Goal: Information Seeking & Learning: Learn about a topic

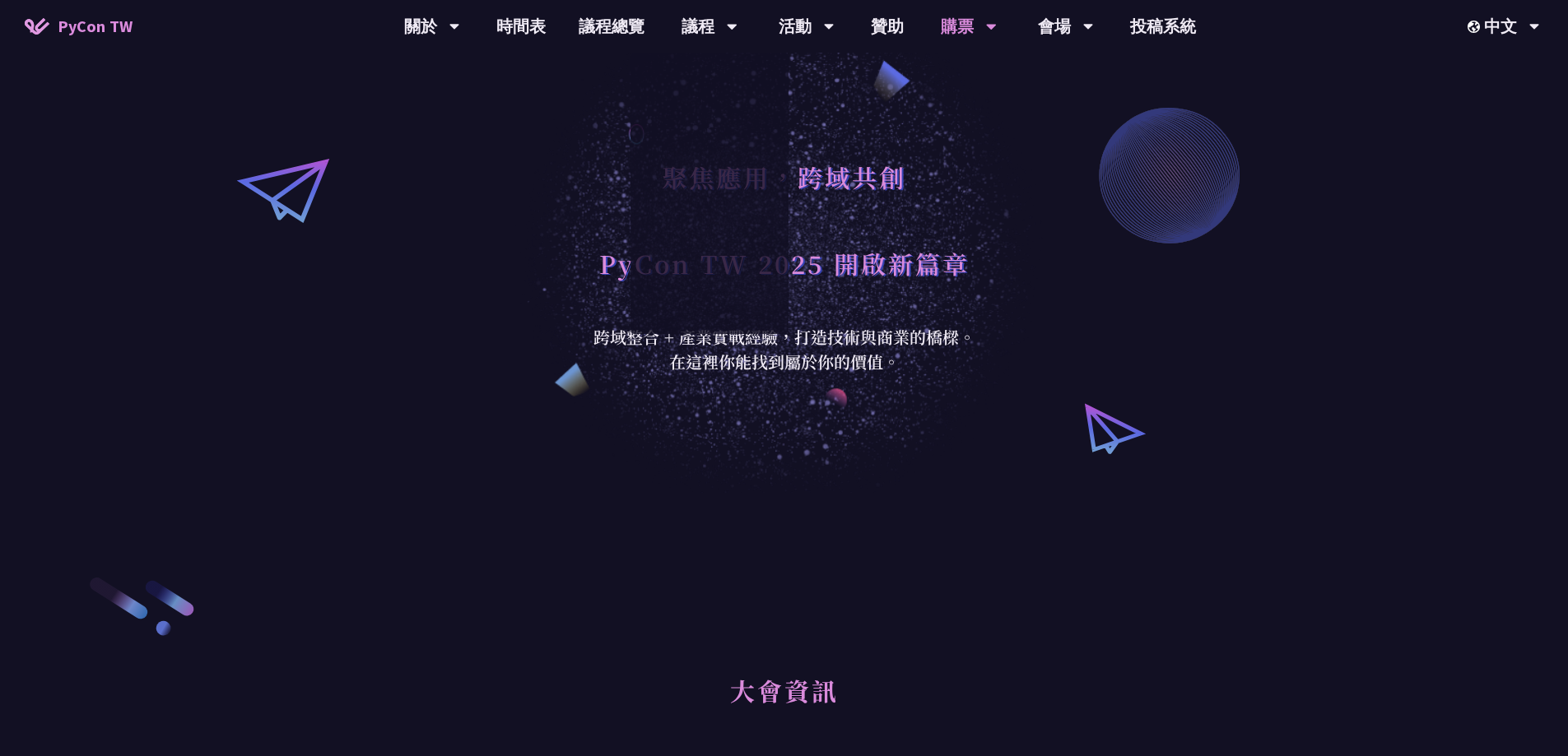
drag, startPoint x: 712, startPoint y: 72, endPoint x: 479, endPoint y: 128, distance: 239.6
click at [479, 128] on div "聚焦應用，跨域共創 PyCon TW 2025 開啟新篇章 跨域整合 + 產業實戰經驗，打造技術與商業的橋樑。 在這裡你能找到屬於你的價值。" at bounding box center [784, 246] width 1568 height 493
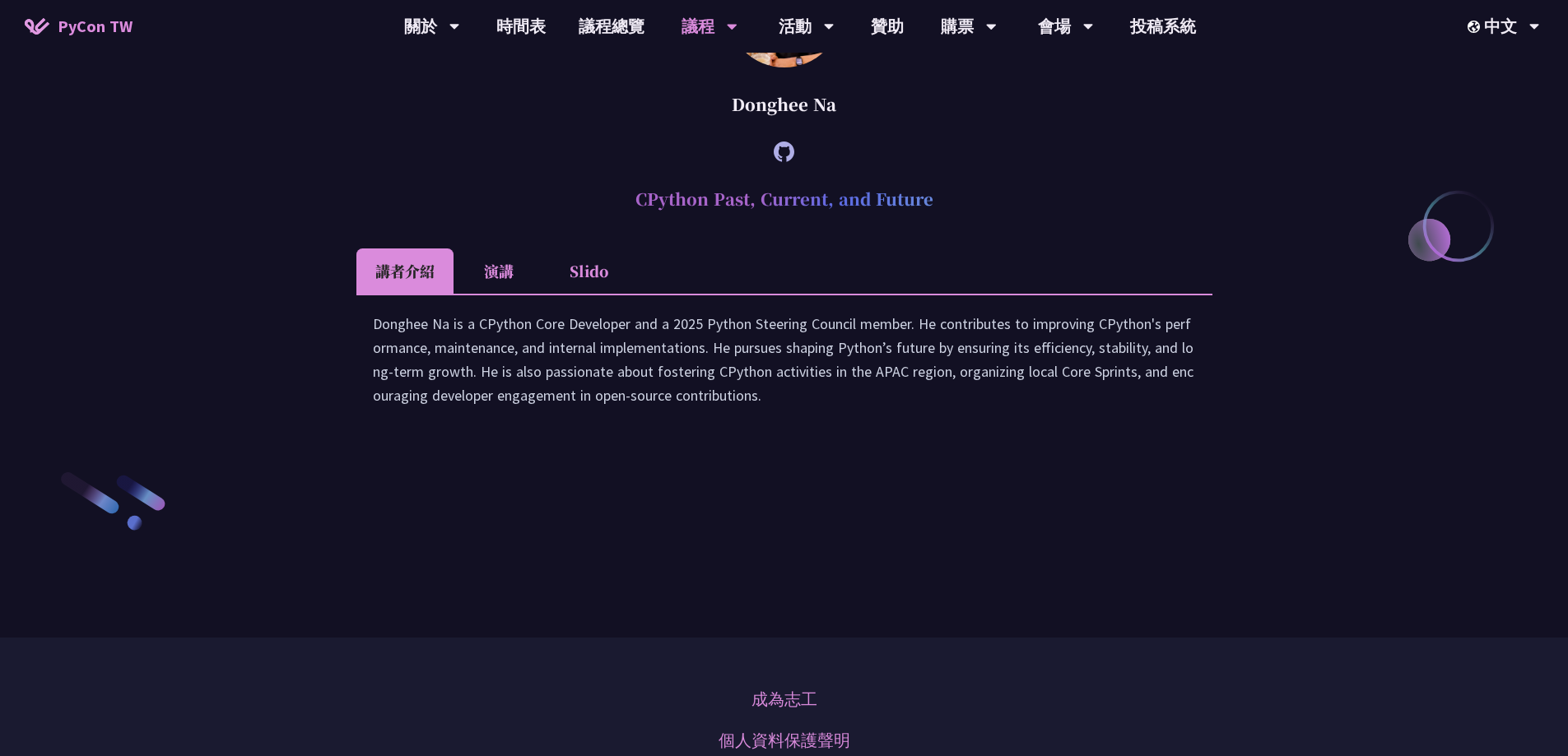
scroll to position [2221, 0]
drag, startPoint x: 641, startPoint y: 373, endPoint x: 789, endPoint y: 379, distance: 148.1
click at [774, 225] on h2 "CPython Past, Current, and Future" at bounding box center [784, 200] width 856 height 49
click at [789, 225] on h2 "CPython Past, Current, and Future" at bounding box center [784, 200] width 856 height 49
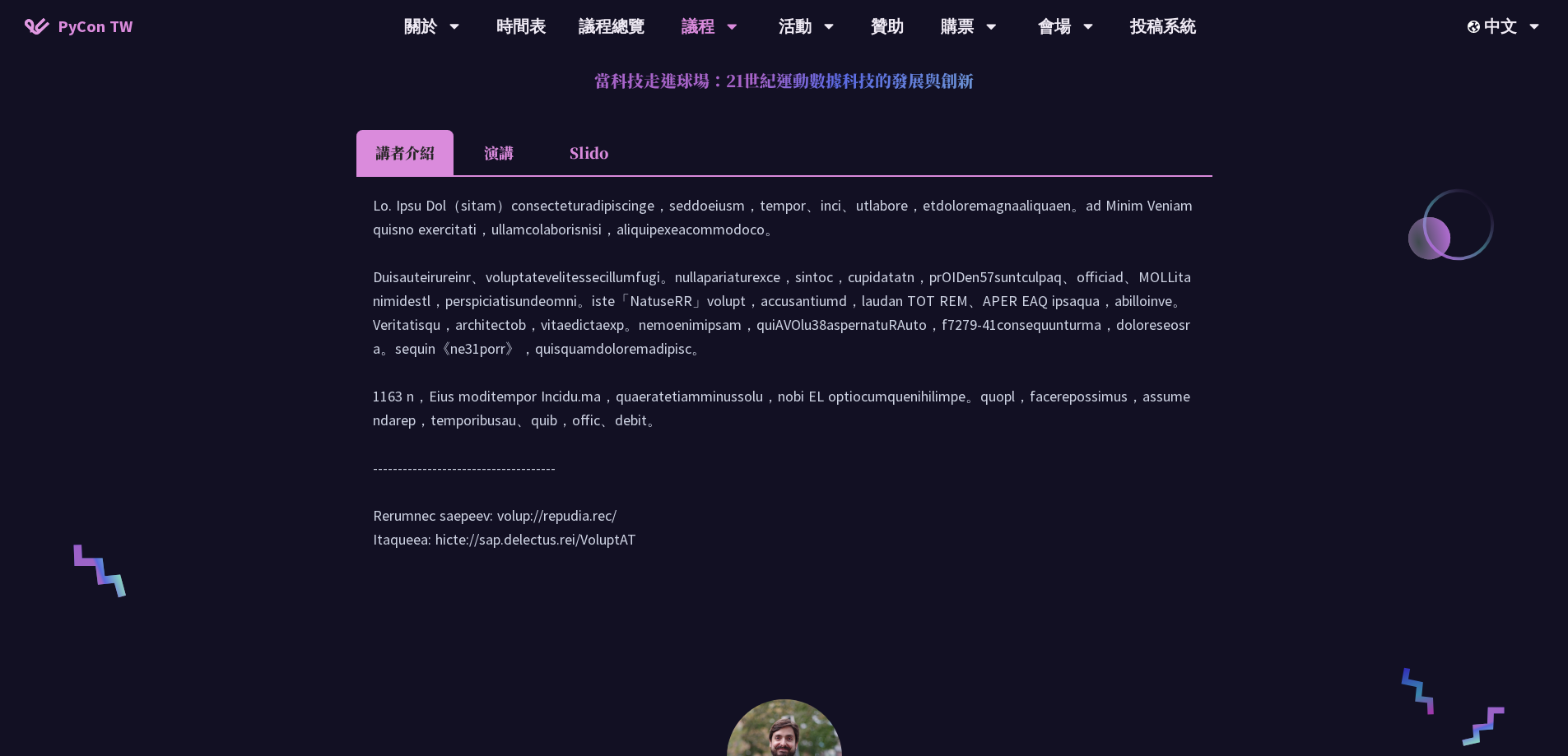
scroll to position [740, 0]
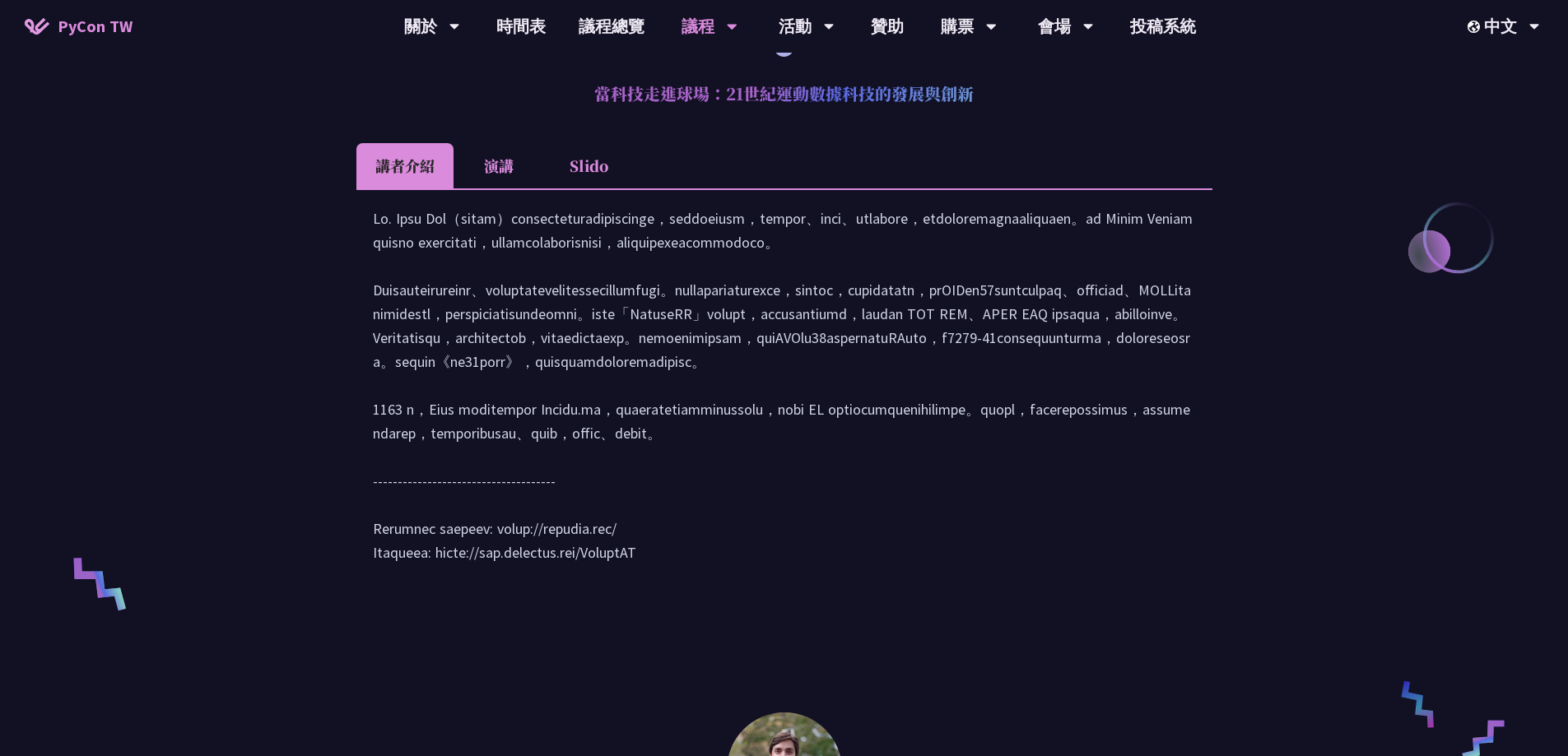
click at [509, 173] on li "演講" at bounding box center [498, 166] width 90 height 46
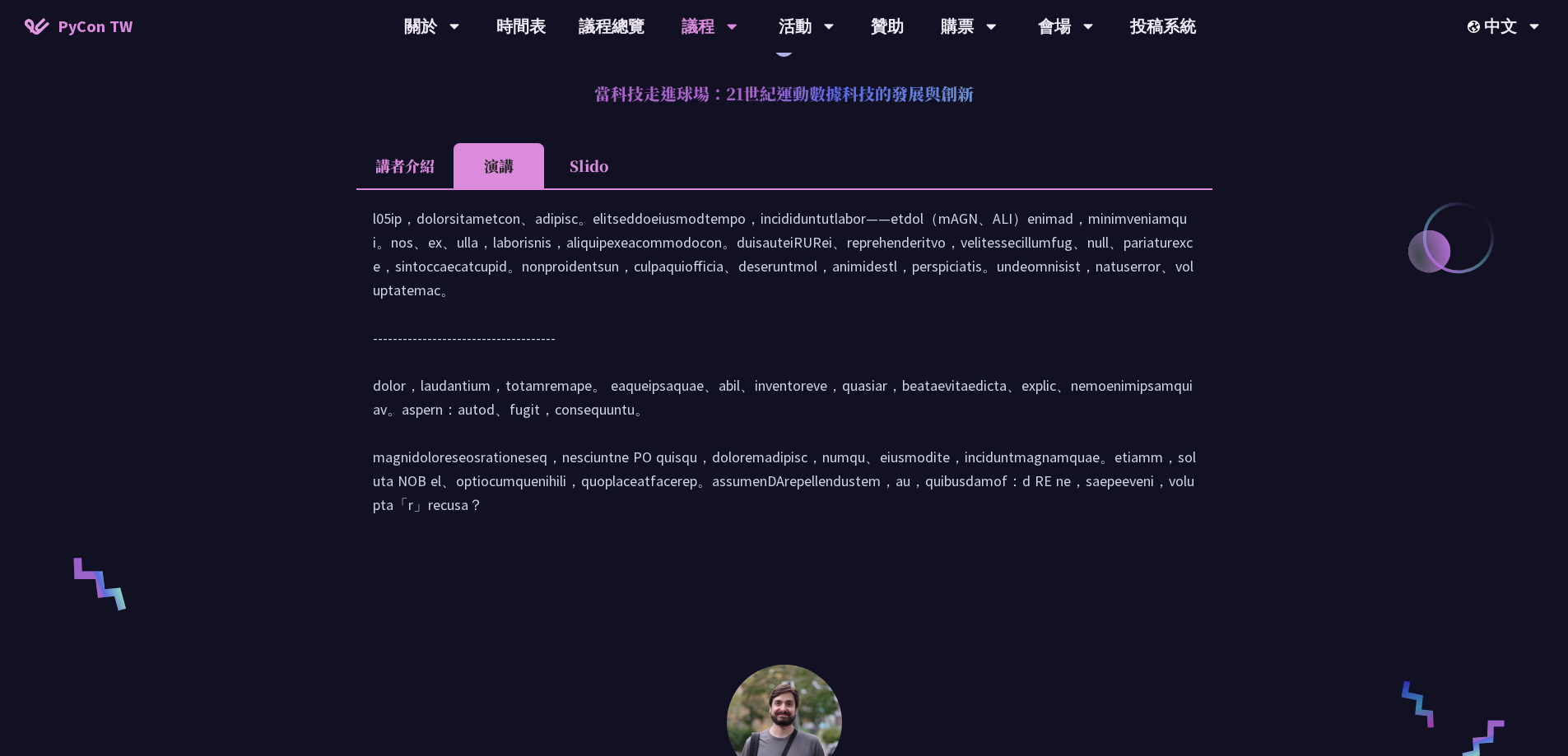
click at [415, 161] on li "講者介紹" at bounding box center [405, 166] width 97 height 46
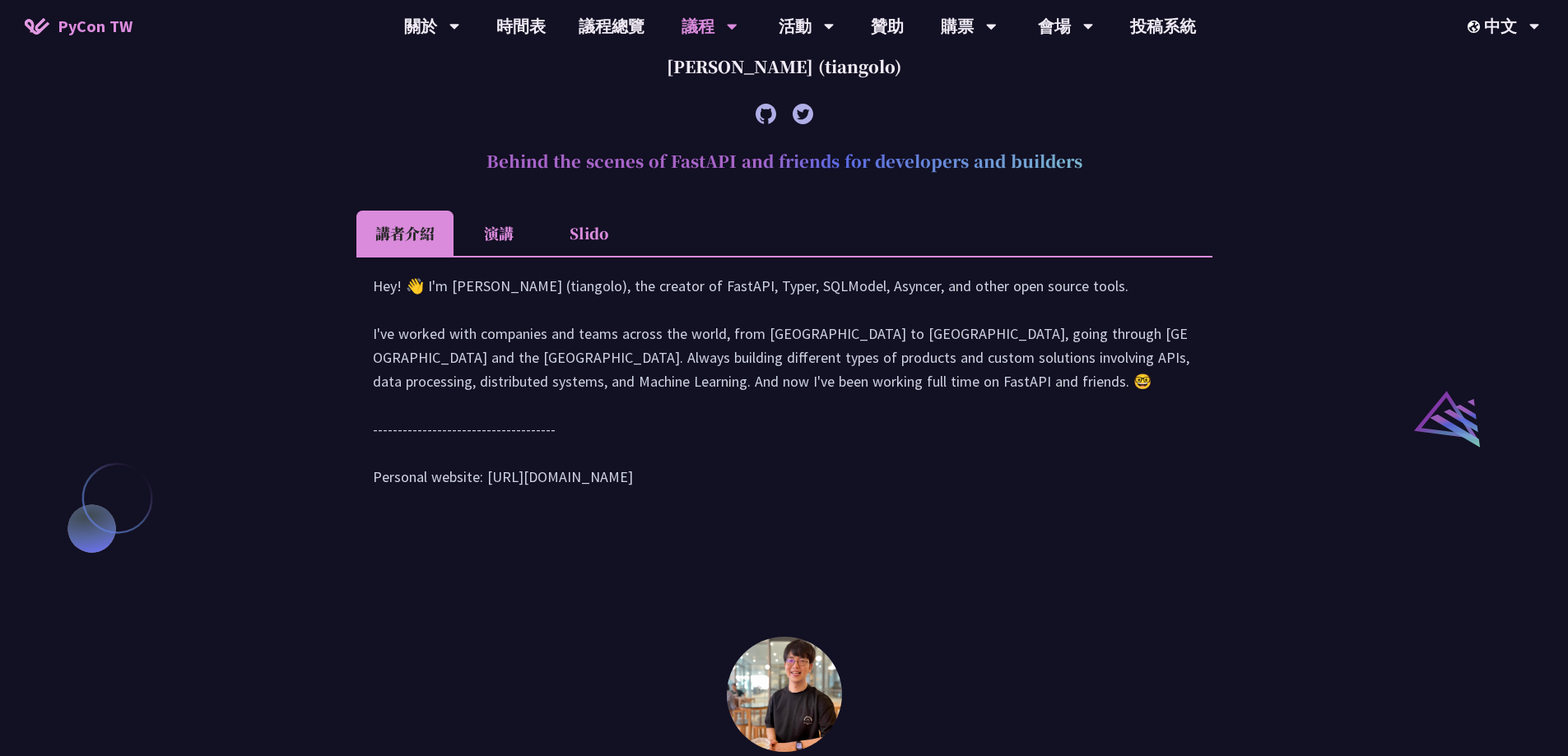
scroll to position [1809, 0]
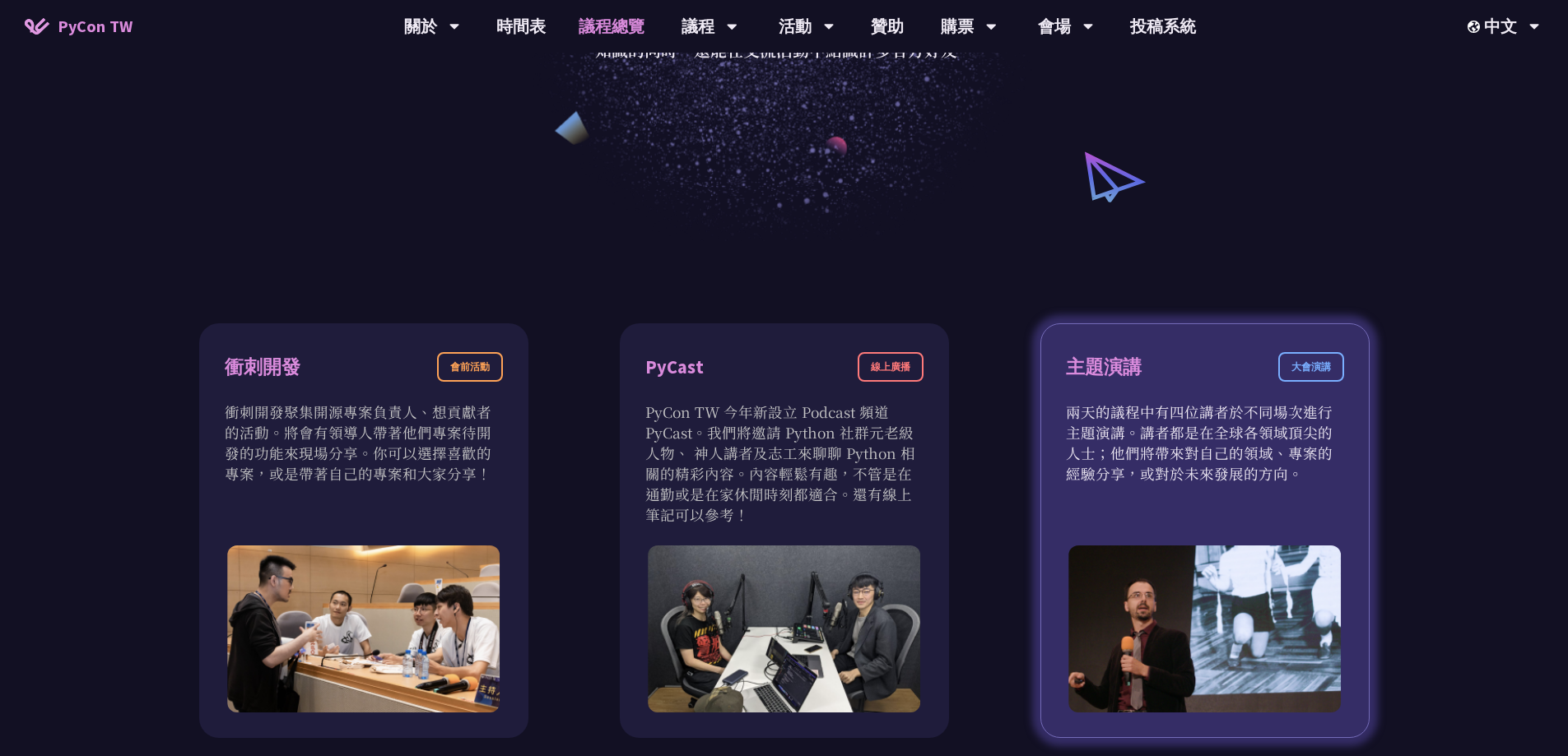
scroll to position [494, 0]
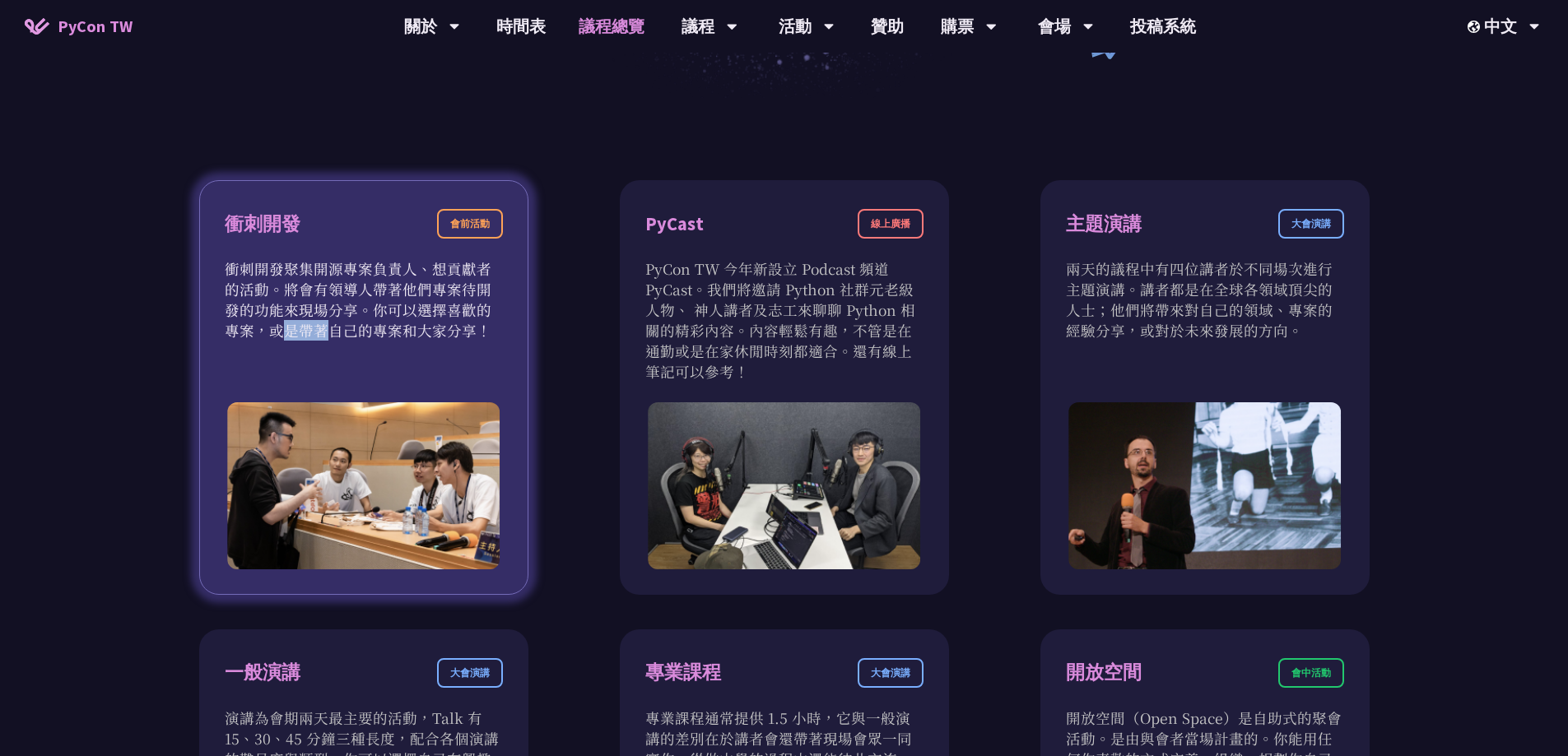
drag, startPoint x: 388, startPoint y: 315, endPoint x: 427, endPoint y: 313, distance: 39.1
click at [427, 313] on p "衝刺開發聚集開源專案負責人、想貢獻者的活動。將會有領導人帶著他們專案待開發的功能來現場分享。你可以選擇喜歡的專案，或是帶著自己的專案和大家分享！" at bounding box center [363, 299] width 278 height 83
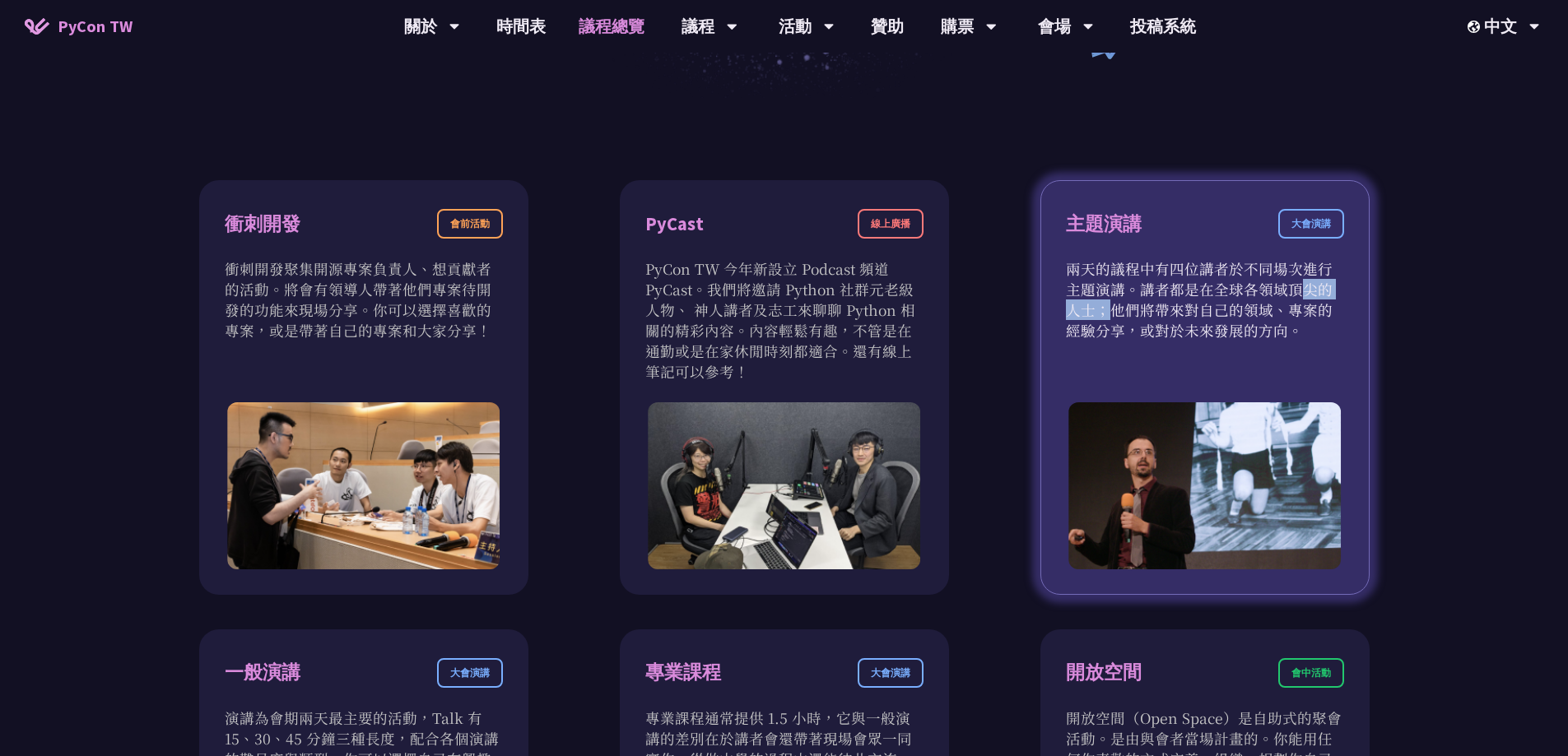
drag, startPoint x: 1176, startPoint y: 280, endPoint x: 1302, endPoint y: 290, distance: 126.4
click at [1290, 287] on p "兩天的議程中有四位講者於不同場次進行主題演講。講者都是在全球各領域頂尖的人士；他們將帶來對自己的領域、專案的經驗分享，或對於未來發展的方向。" at bounding box center [1204, 299] width 278 height 83
click at [1302, 290] on p "兩天的議程中有四位講者於不同場次進行主題演講。講者都是在全球各領域頂尖的人士；他們將帶來對自己的領域、專案的經驗分享，或對於未來發展的方向。" at bounding box center [1204, 299] width 278 height 83
drag, startPoint x: 1177, startPoint y: 268, endPoint x: 1284, endPoint y: 274, distance: 107.2
click at [1284, 274] on p "兩天的議程中有四位講者於不同場次進行主題演講。講者都是在全球各領域頂尖的人士；他們將帶來對自己的領域、專案的經驗分享，或對於未來發展的方向。" at bounding box center [1204, 299] width 278 height 83
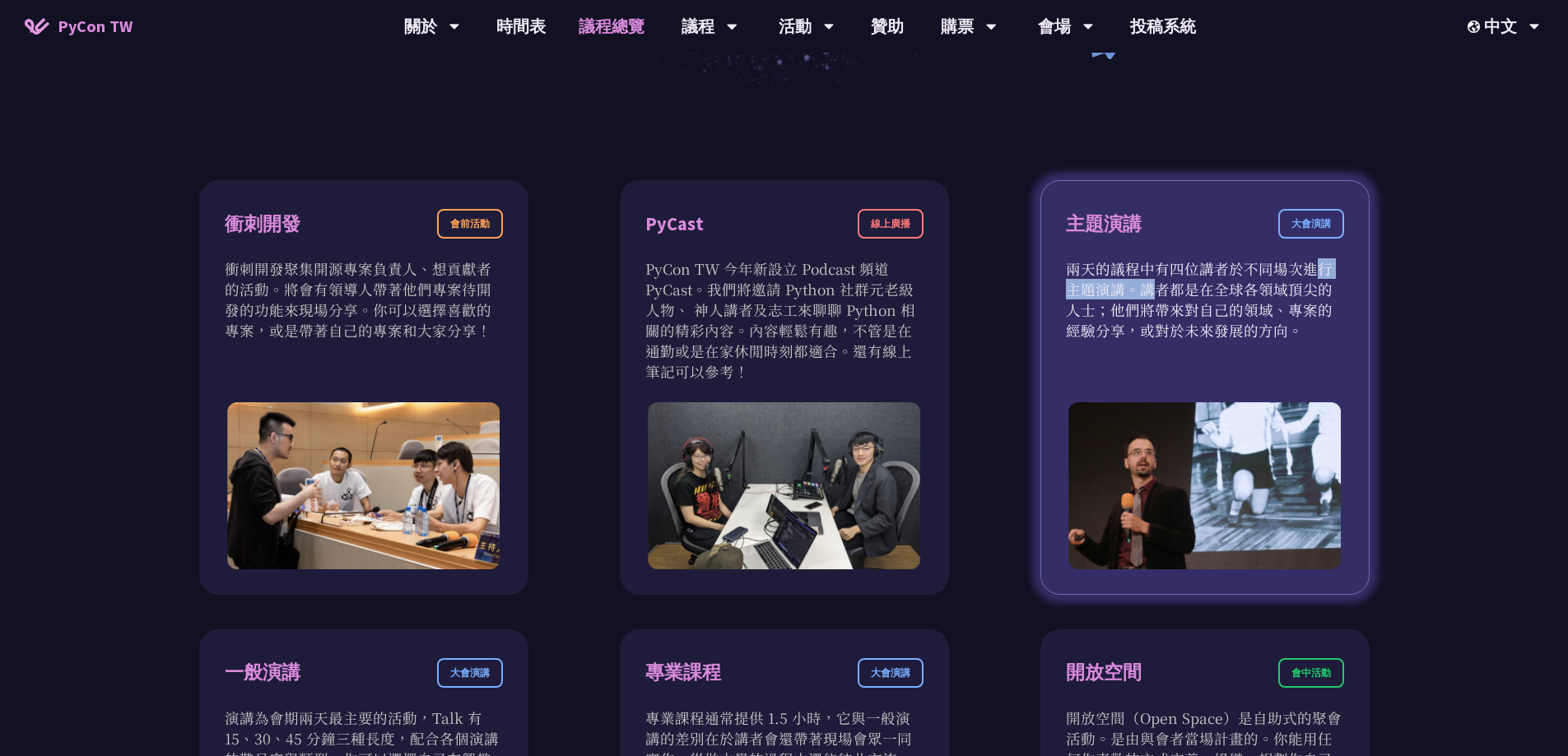
click at [1284, 274] on p "兩天的議程中有四位講者於不同場次進行主題演講。講者都是在全球各領域頂尖的人士；他們將帶來對自己的領域、專案的經驗分享，或對於未來發展的方向。" at bounding box center [1204, 299] width 278 height 83
drag, startPoint x: 1198, startPoint y: 272, endPoint x: 1321, endPoint y: 279, distance: 123.2
click at [1321, 279] on p "兩天的議程中有四位講者於不同場次進行主題演講。講者都是在全球各領域頂尖的人士；他們將帶來對自己的領域、專案的經驗分享，或對於未來發展的方向。" at bounding box center [1204, 299] width 278 height 83
drag, startPoint x: 1129, startPoint y: 289, endPoint x: 1287, endPoint y: 297, distance: 158.2
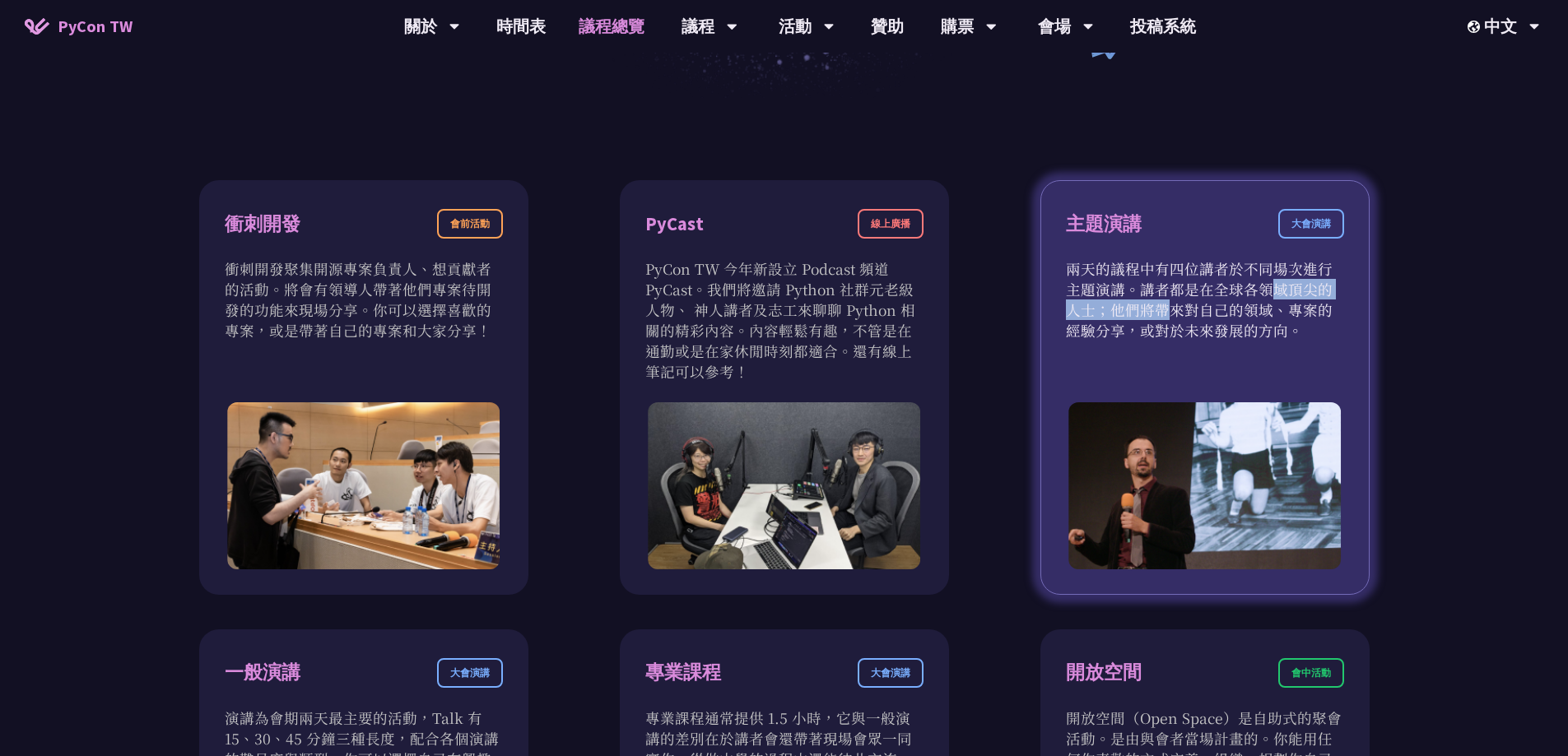
click at [1287, 297] on p "兩天的議程中有四位講者於不同場次進行主題演講。講者都是在全球各領域頂尖的人士；他們將帶來對自己的領域、專案的經驗分享，或對於未來發展的方向。" at bounding box center [1204, 299] width 278 height 83
click at [1288, 297] on p "兩天的議程中有四位講者於不同場次進行主題演講。講者都是在全球各領域頂尖的人士；他們將帶來對自己的領域、專案的經驗分享，或對於未來發展的方向。" at bounding box center [1204, 299] width 278 height 83
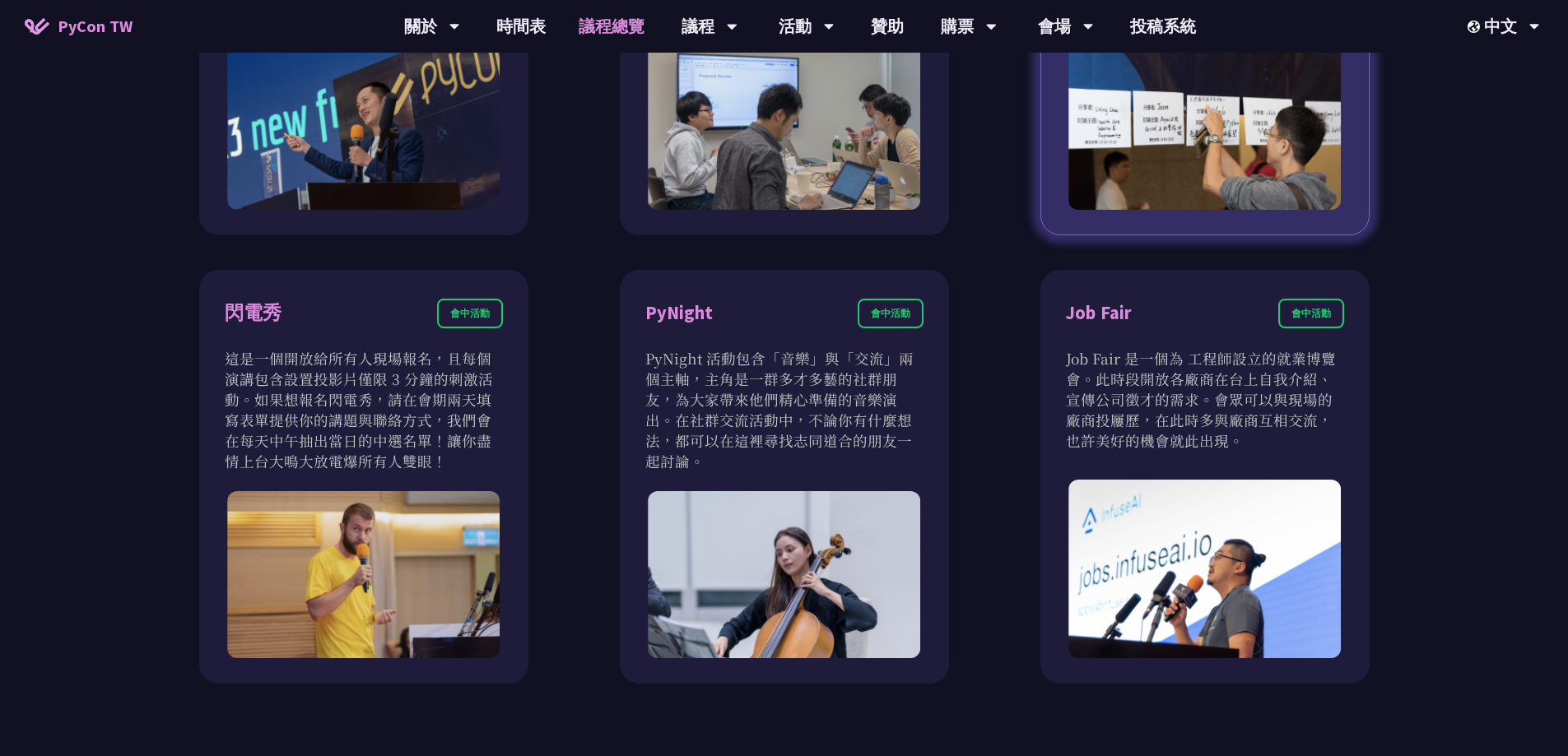
scroll to position [1315, 0]
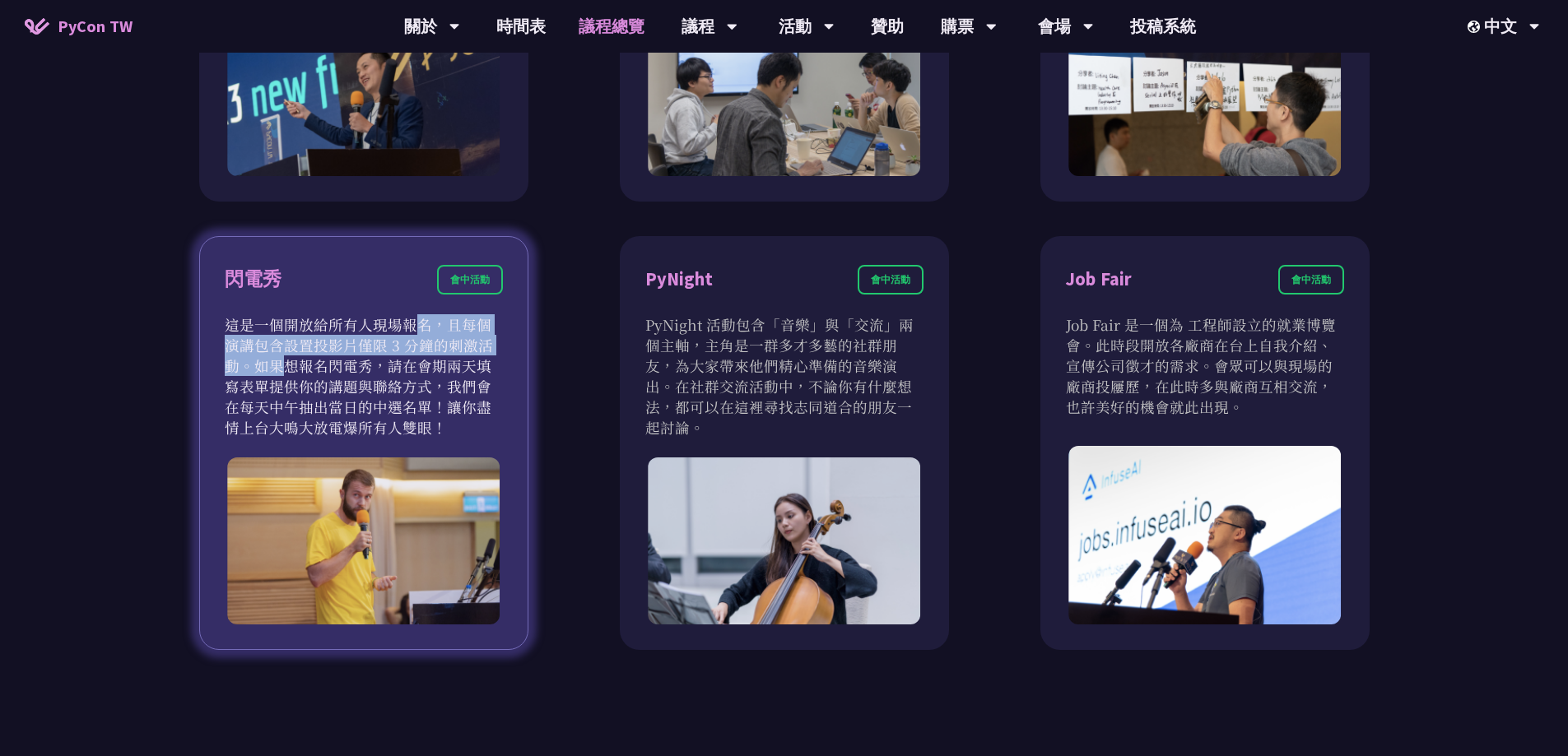
drag, startPoint x: 384, startPoint y: 334, endPoint x: 417, endPoint y: 335, distance: 33.0
click at [408, 335] on p "這是一個開放給所有人現場報名，且每個演講包含設置投影片僅限 3 分鐘的刺激活動。如果想報名閃電秀，請在會期兩天填寫表單提供你的講題與聯絡方式，我們會在每天中午…" at bounding box center [363, 376] width 278 height 123
click at [419, 335] on p "這是一個開放給所有人現場報名，且每個演講包含設置投影片僅限 3 分鐘的刺激活動。如果想報名閃電秀，請在會期兩天填寫表單提供你的講題與聯絡方式，我們會在每天中午…" at bounding box center [363, 376] width 278 height 123
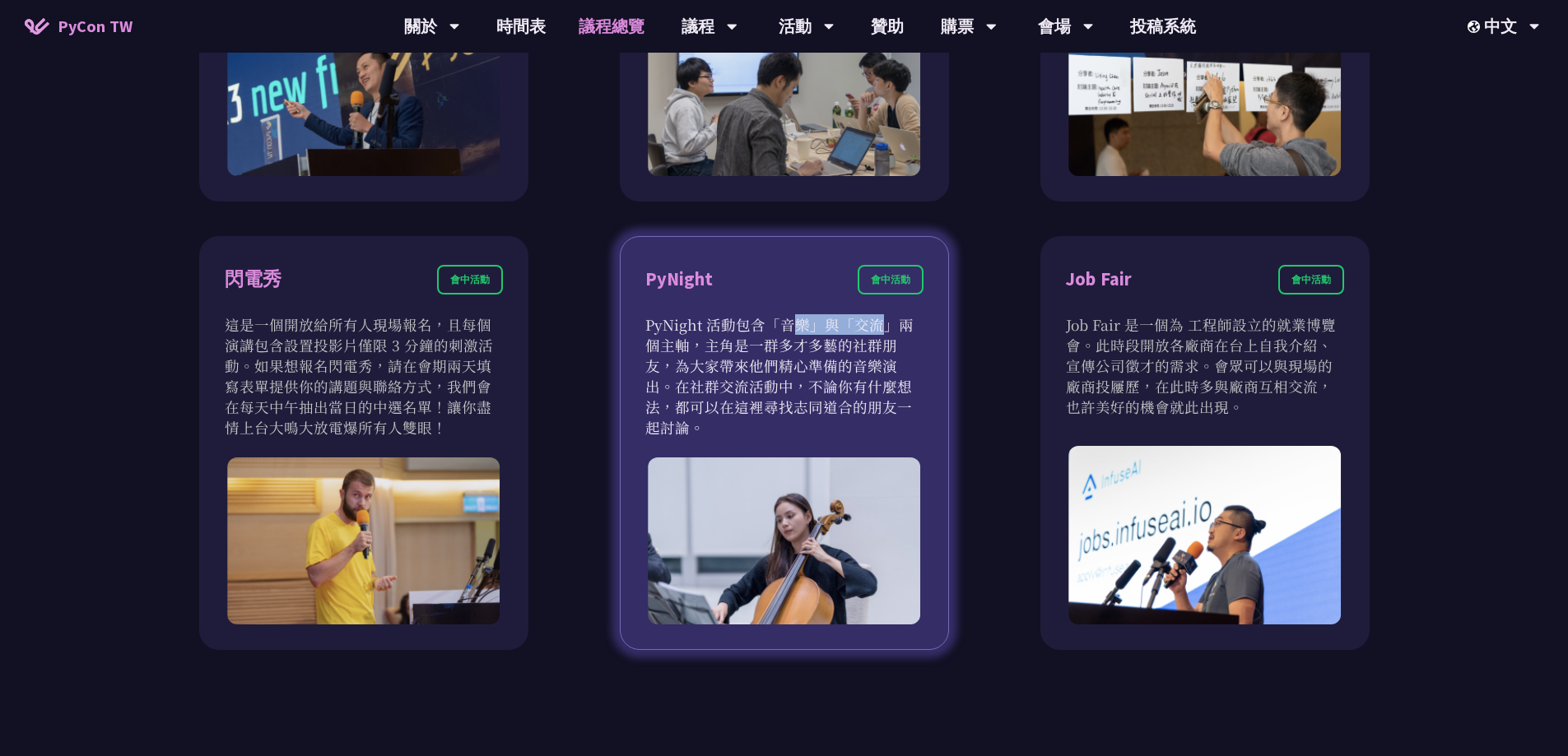
drag, startPoint x: 684, startPoint y: 329, endPoint x: 790, endPoint y: 331, distance: 106.0
click at [758, 329] on p "PyNight 活動包含「音樂」與「交流」兩個主軸，主角是一群多才多藝的社群朋友，為大家帶來他們精心準備的音樂演出。在社群交流活動中，不論你有什麼想法，都可以…" at bounding box center [784, 376] width 278 height 123
click at [790, 331] on p "PyNight 活動包含「音樂」與「交流」兩個主軸，主角是一群多才多藝的社群朋友，為大家帶來他們精心準備的音樂演出。在社群交流活動中，不論你有什麼想法，都可以…" at bounding box center [784, 376] width 278 height 123
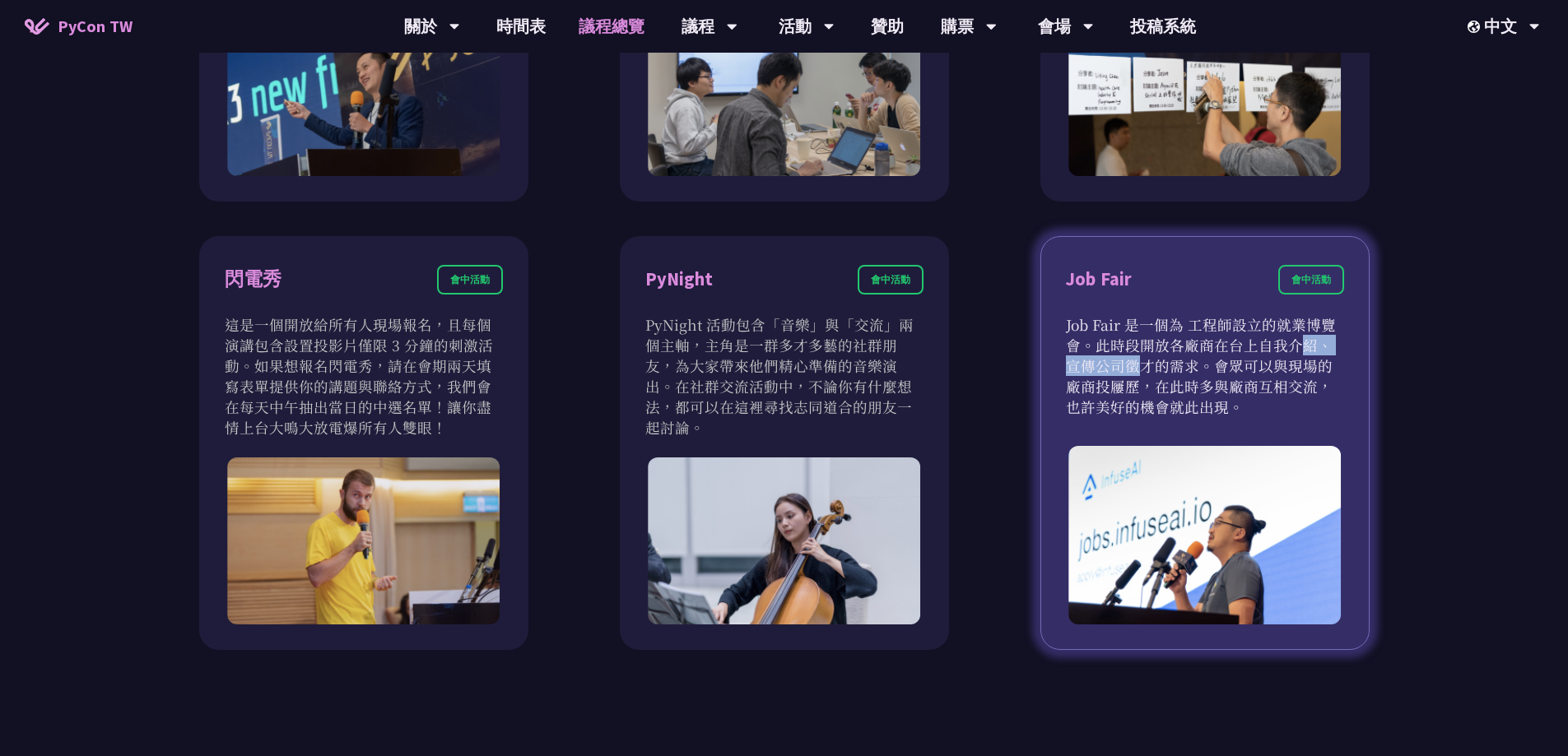
drag, startPoint x: 1197, startPoint y: 345, endPoint x: 1291, endPoint y: 350, distance: 94.1
click at [1289, 350] on p "Job Fair 是一個為 工程師設立的就業博覽會。此時段開放各廠商在台上自我介紹、宣傳公司徵才的需求。會眾可以與現場的廠商投屨歷，在此時多與廠商互相交流，也…" at bounding box center [1204, 366] width 278 height 103
click at [1291, 350] on p "Job Fair 是一個為 工程師設立的就業博覽會。此時段開放各廠商在台上自我介紹、宣傳公司徵才的需求。會眾可以與現場的廠商投屨歷，在此時多與廠商互相交流，也…" at bounding box center [1204, 366] width 278 height 103
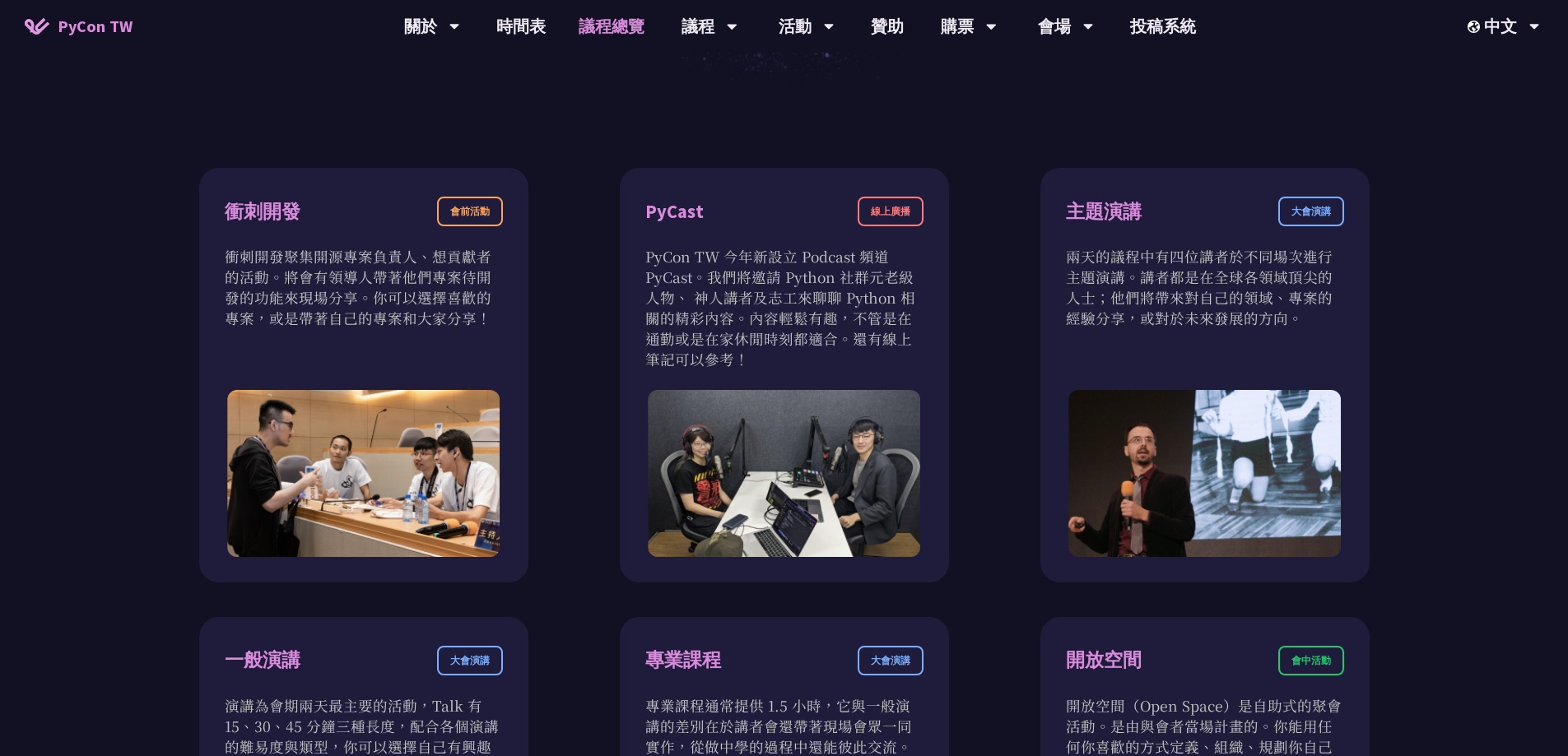
scroll to position [905, 0]
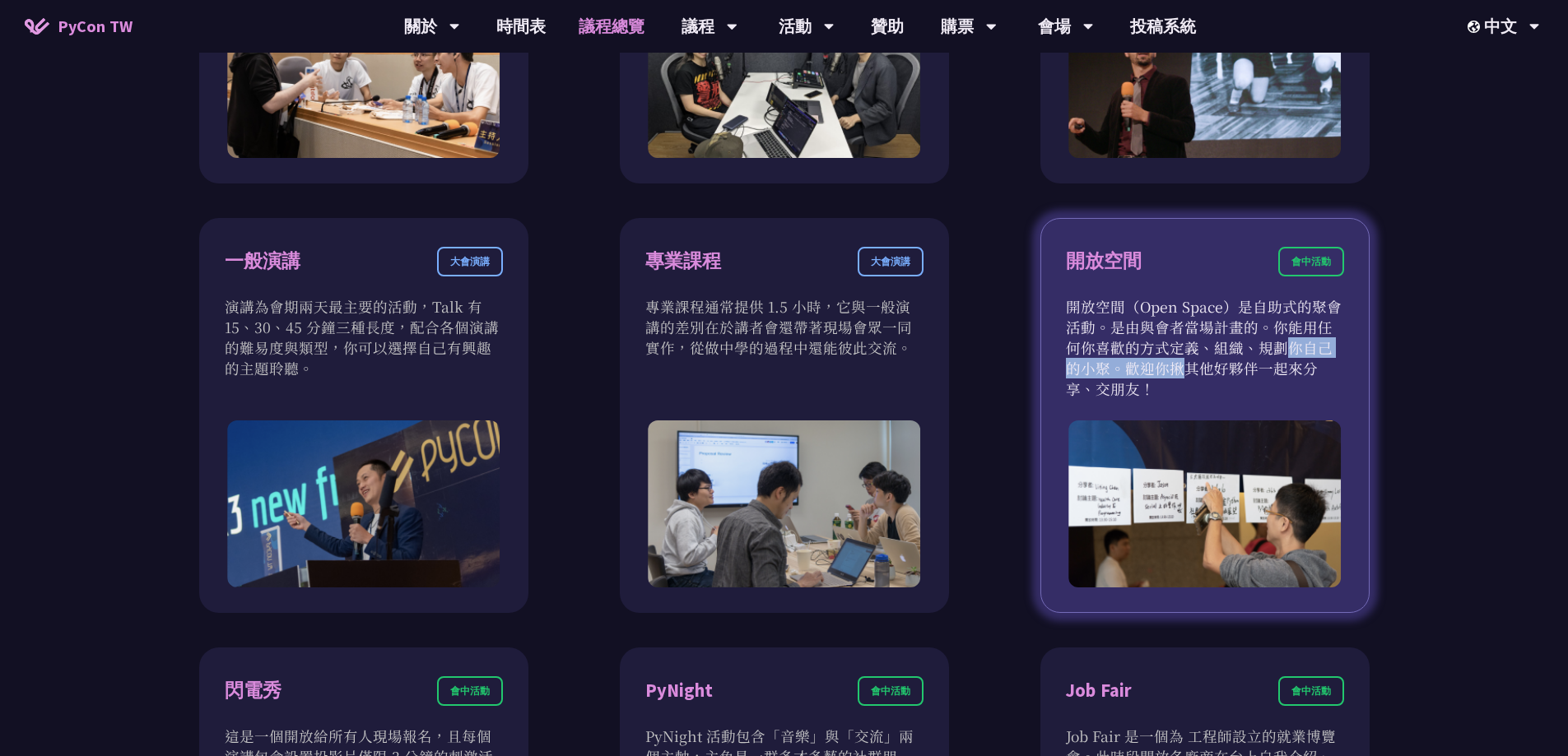
drag, startPoint x: 1157, startPoint y: 348, endPoint x: 1296, endPoint y: 343, distance: 139.1
click at [1295, 343] on p "開放空間（Open Space）是自助式的聚會活動。是由與會者當場計畫的。你能用任何你喜歡的方式定義、組織、規劃你自己的小聚。歡迎你揪其他好夥伴一起來分享、交…" at bounding box center [1204, 348] width 278 height 103
click at [1297, 343] on p "開放空間（Open Space）是自助式的聚會活動。是由與會者當場計畫的。你能用任何你喜歡的方式定義、組織、規劃你自己的小聚。歡迎你揪其他好夥伴一起來分享、交…" at bounding box center [1204, 348] width 278 height 103
drag, startPoint x: 1118, startPoint y: 323, endPoint x: 1271, endPoint y: 331, distance: 153.2
click at [1270, 331] on p "開放空間（Open Space）是自助式的聚會活動。是由與會者當場計畫的。你能用任何你喜歡的方式定義、組織、規劃你自己的小聚。歡迎你揪其他好夥伴一起來分享、交…" at bounding box center [1204, 348] width 278 height 103
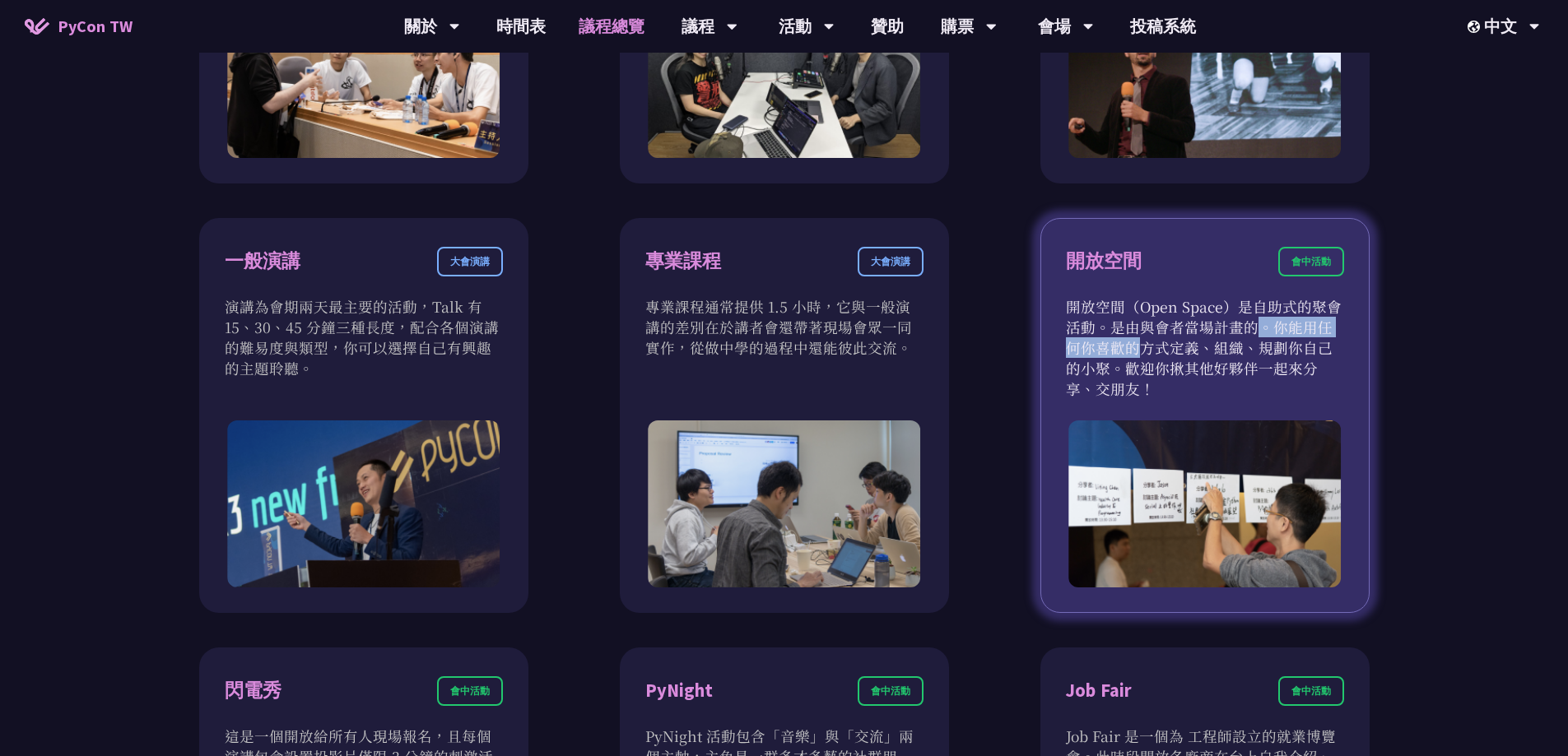
click at [1271, 331] on p "開放空間（Open Space）是自助式的聚會活動。是由與會者當場計畫的。你能用任何你喜歡的方式定義、組織、規劃你自己的小聚。歡迎你揪其他好夥伴一起來分享、交…" at bounding box center [1204, 348] width 278 height 103
drag, startPoint x: 1147, startPoint y: 332, endPoint x: 1272, endPoint y: 340, distance: 125.3
click at [1272, 340] on p "開放空間（Open Space）是自助式的聚會活動。是由與會者當場計畫的。你能用任何你喜歡的方式定義、組織、規劃你自己的小聚。歡迎你揪其他好夥伴一起來分享、交…" at bounding box center [1204, 348] width 278 height 103
click at [1272, 340] on p "開放空間（Open Space）是自助式的聚會活動。是由與會者當場計畫的。你能用任何你喜歡的方式定義、組織、規劃你自己的小聚。歡迎你揪其他好夥伴一起來分享、交…" at bounding box center [1204, 348] width 278 height 103
drag, startPoint x: 1167, startPoint y: 343, endPoint x: 1298, endPoint y: 346, distance: 131.0
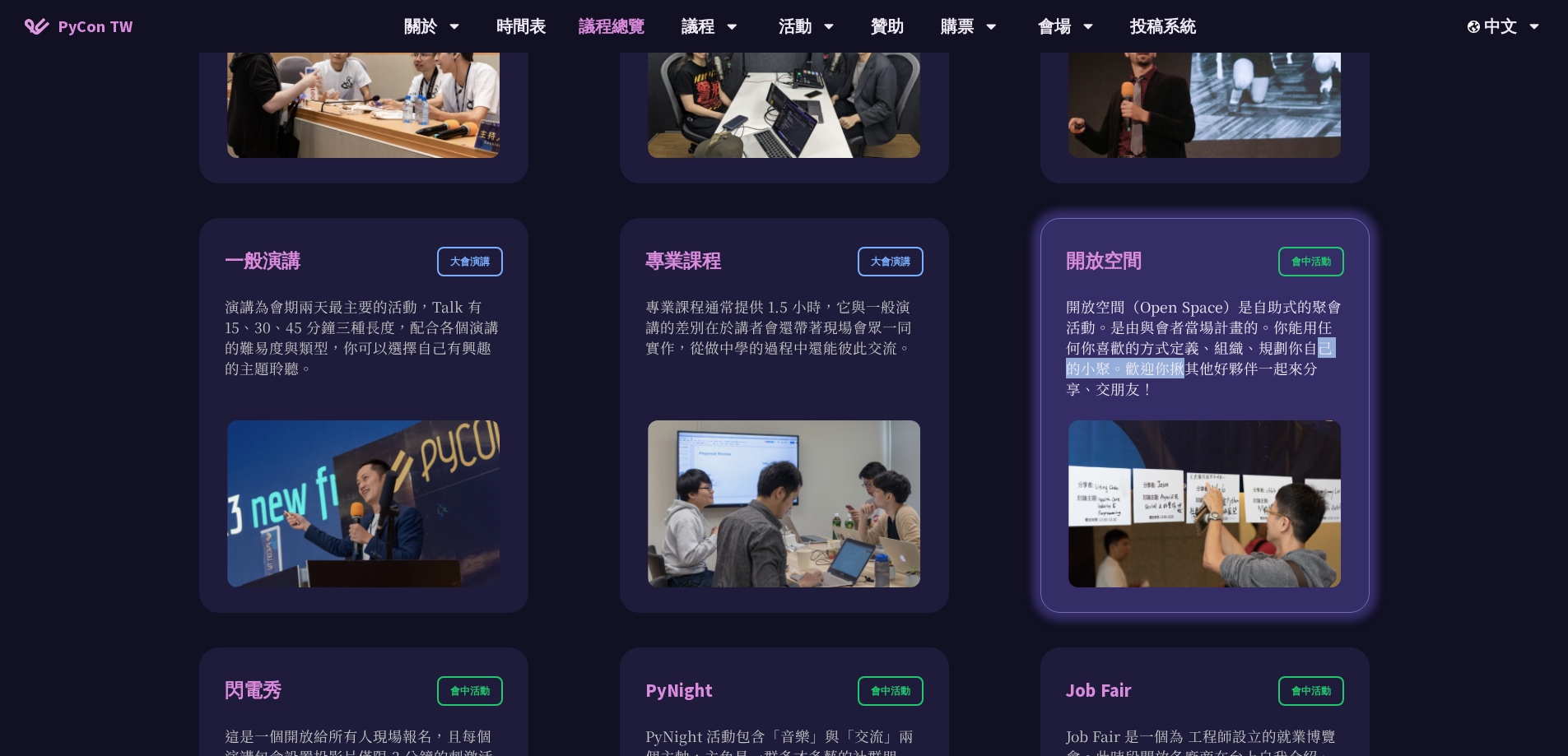
click at [1298, 346] on p "開放空間（Open Space）是自助式的聚會活動。是由與會者當場計畫的。你能用任何你喜歡的方式定義、組織、規劃你自己的小聚。歡迎你揪其他好夥伴一起來分享、交…" at bounding box center [1204, 348] width 278 height 103
drag, startPoint x: 1169, startPoint y: 352, endPoint x: 1274, endPoint y: 357, distance: 105.1
click at [1274, 357] on p "開放空間（Open Space）是自助式的聚會活動。是由與會者當場計畫的。你能用任何你喜歡的方式定義、組織、規劃你自己的小聚。歡迎你揪其他好夥伴一起來分享、交…" at bounding box center [1204, 348] width 278 height 103
click at [1196, 367] on p "開放空間（Open Space）是自助式的聚會活動。是由與會者當場計畫的。你能用任何你喜歡的方式定義、組織、規劃你自己的小聚。歡迎你揪其他好夥伴一起來分享、交…" at bounding box center [1204, 348] width 278 height 103
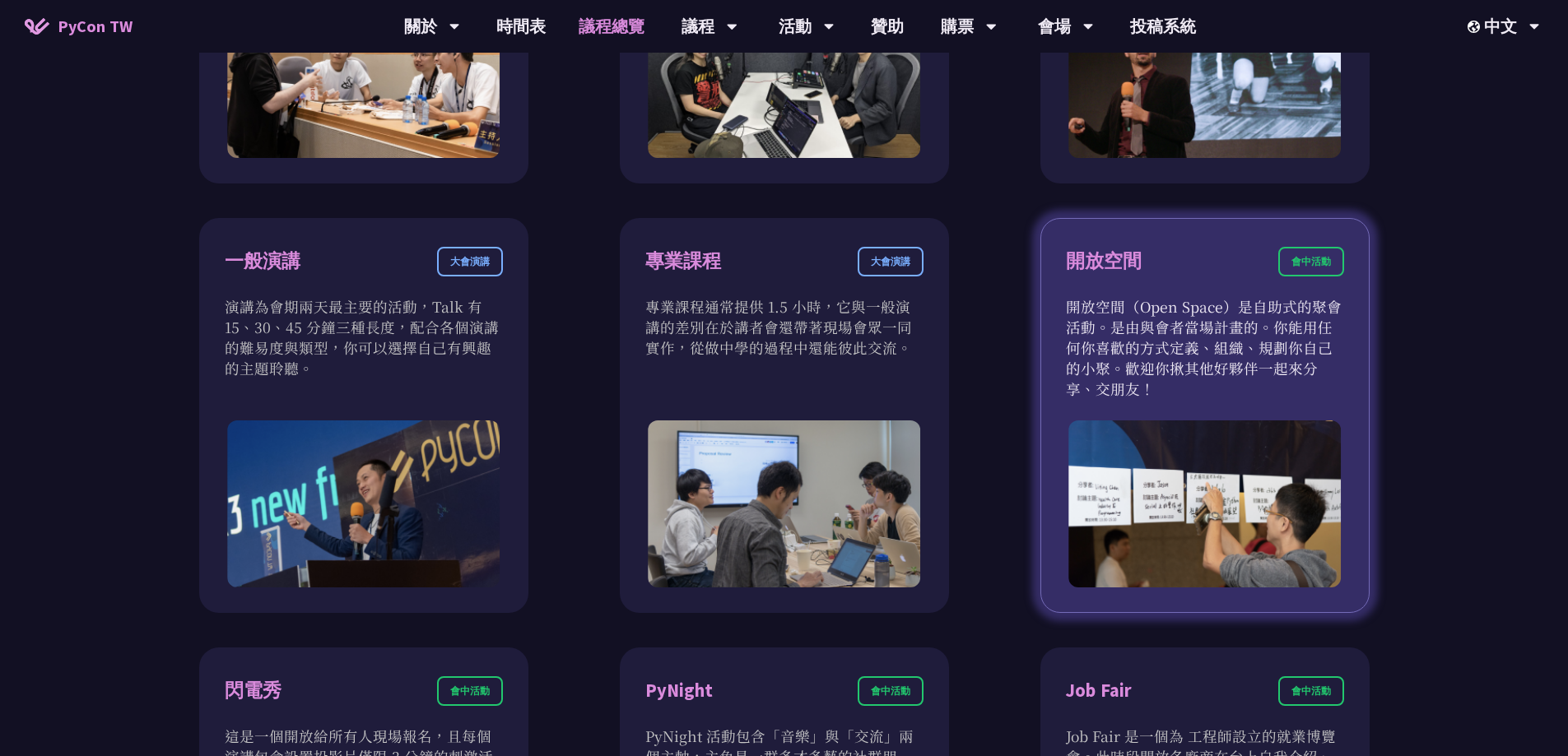
drag, startPoint x: 1321, startPoint y: 370, endPoint x: 1340, endPoint y: 371, distance: 19.0
click at [1333, 371] on p "開放空間（Open Space）是自助式的聚會活動。是由與會者當場計畫的。你能用任何你喜歡的方式定義、組織、規劃你自己的小聚。歡迎你揪其他好夥伴一起來分享、交…" at bounding box center [1204, 348] width 278 height 103
click at [1340, 371] on p "開放空間（Open Space）是自助式的聚會活動。是由與會者當場計畫的。你能用任何你喜歡的方式定義、組織、規劃你自己的小聚。歡迎你揪其他好夥伴一起來分享、交…" at bounding box center [1204, 348] width 278 height 103
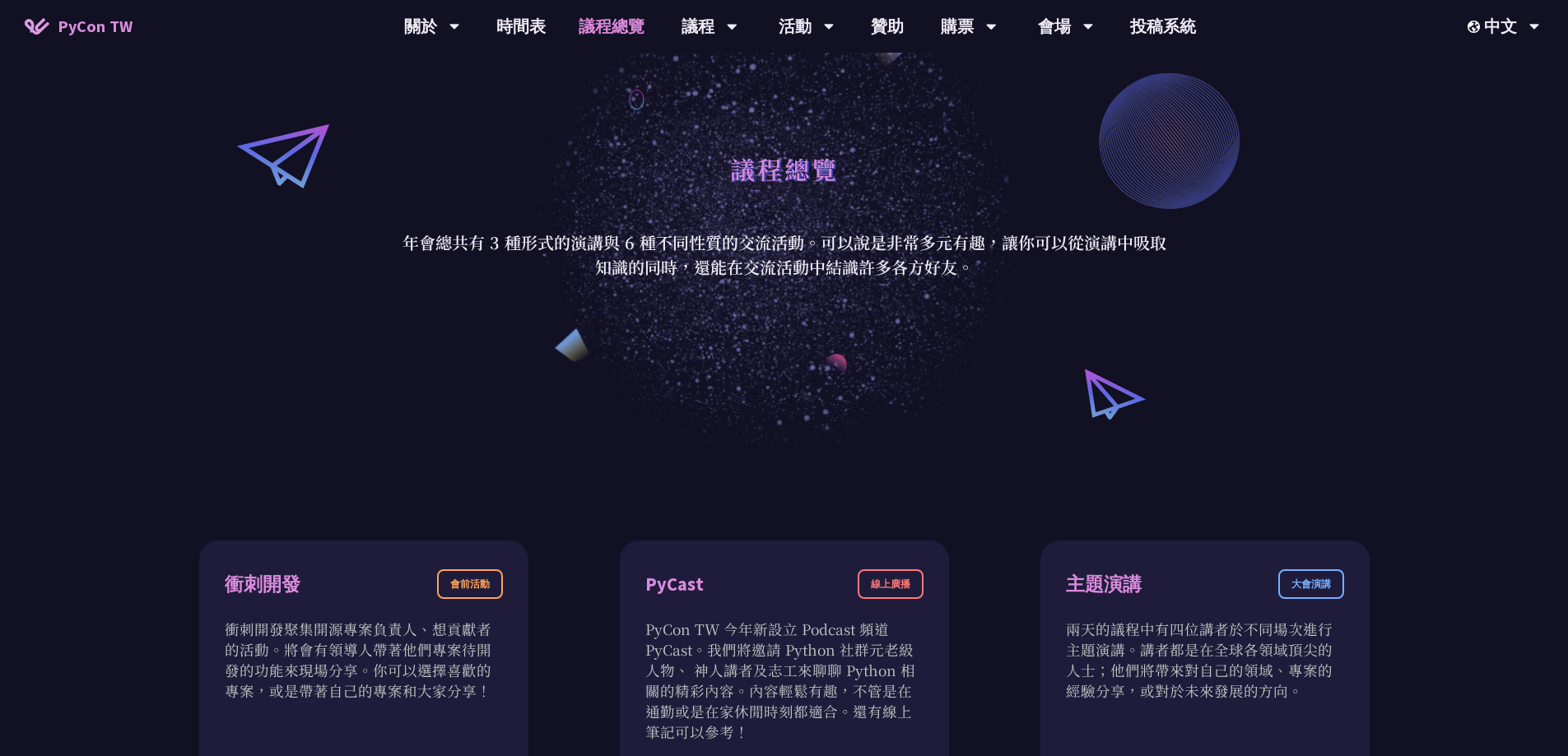
scroll to position [0, 0]
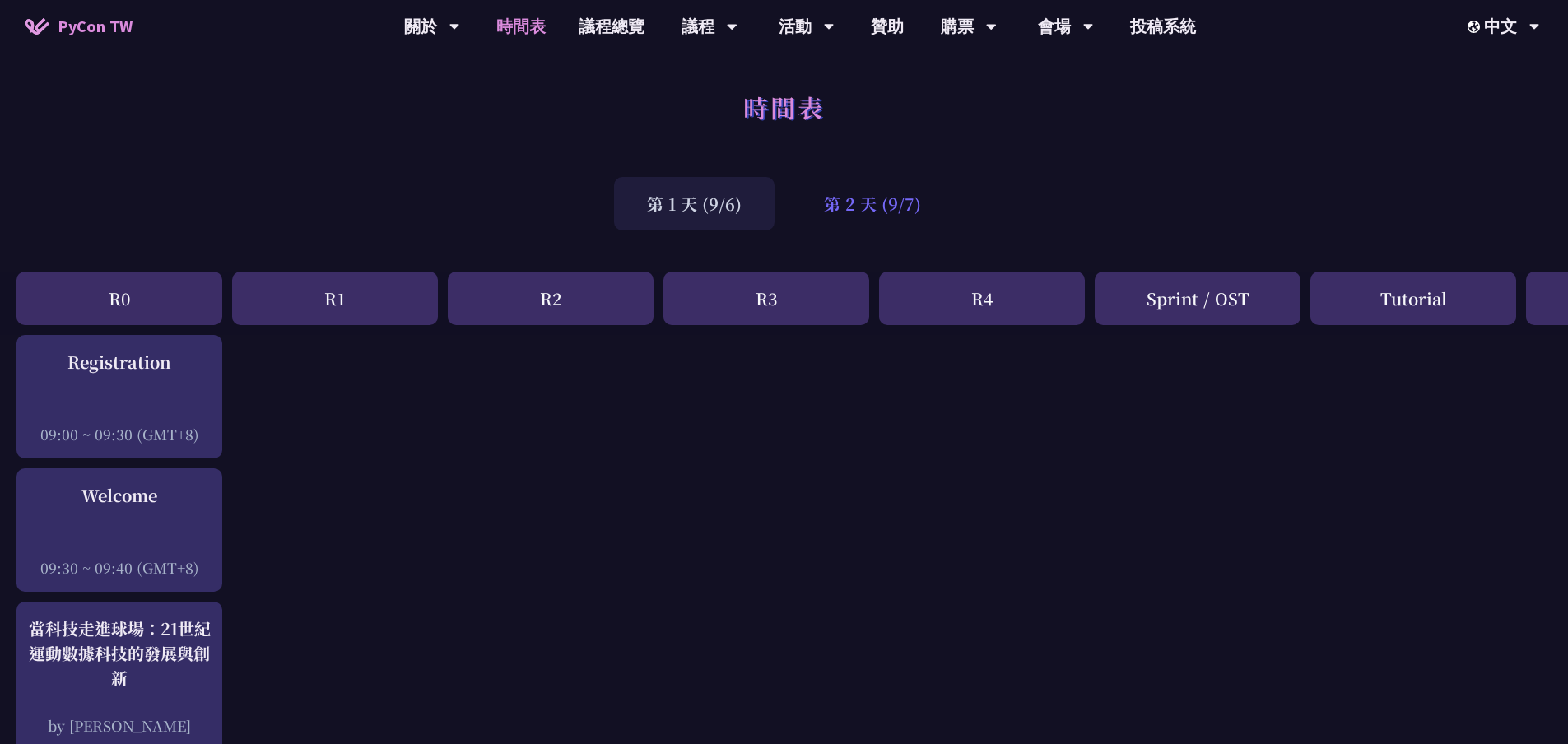
click at [889, 212] on div "第 2 天 (9/7)" at bounding box center [871, 203] width 163 height 53
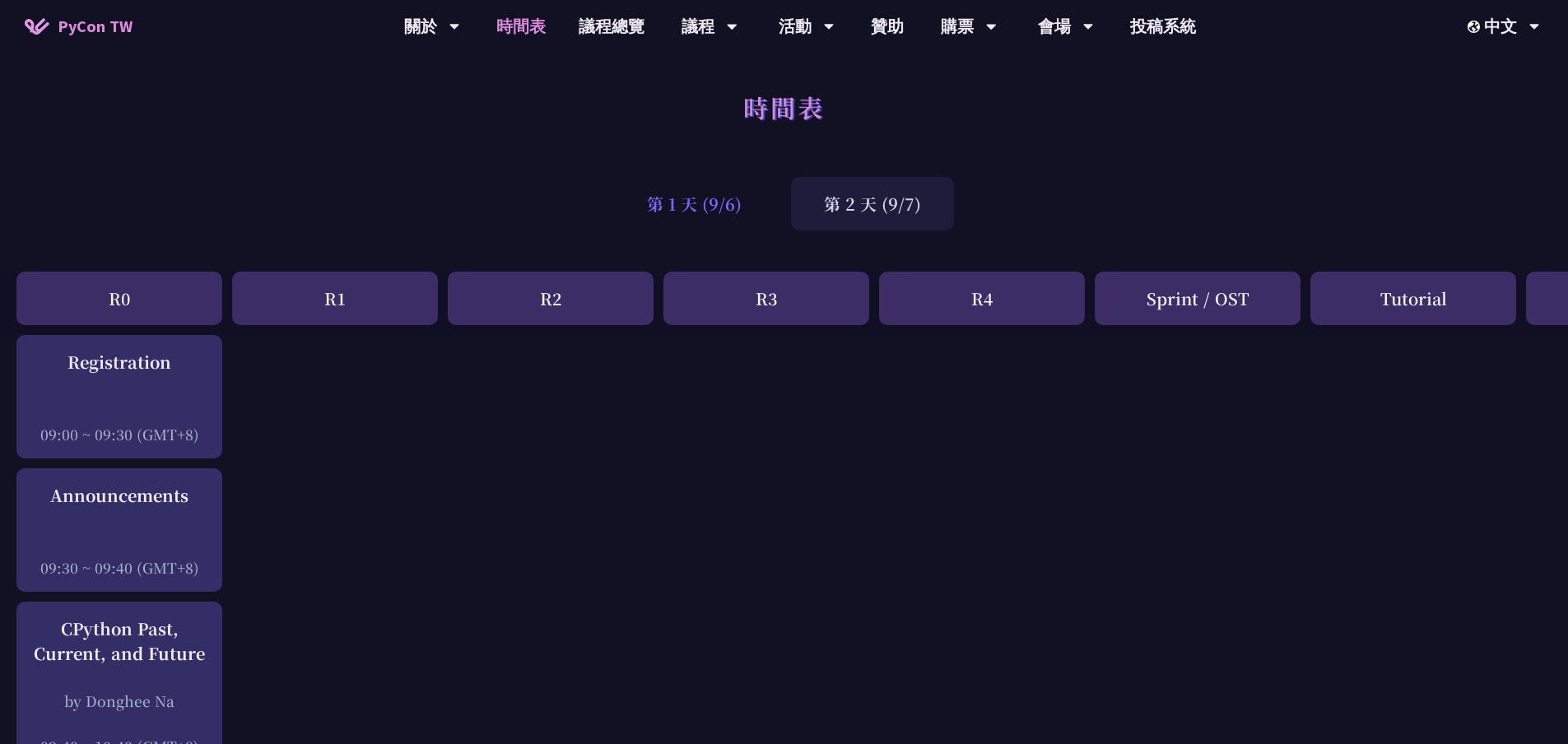
click at [736, 208] on div "第 1 天 (9/6)" at bounding box center [694, 203] width 161 height 53
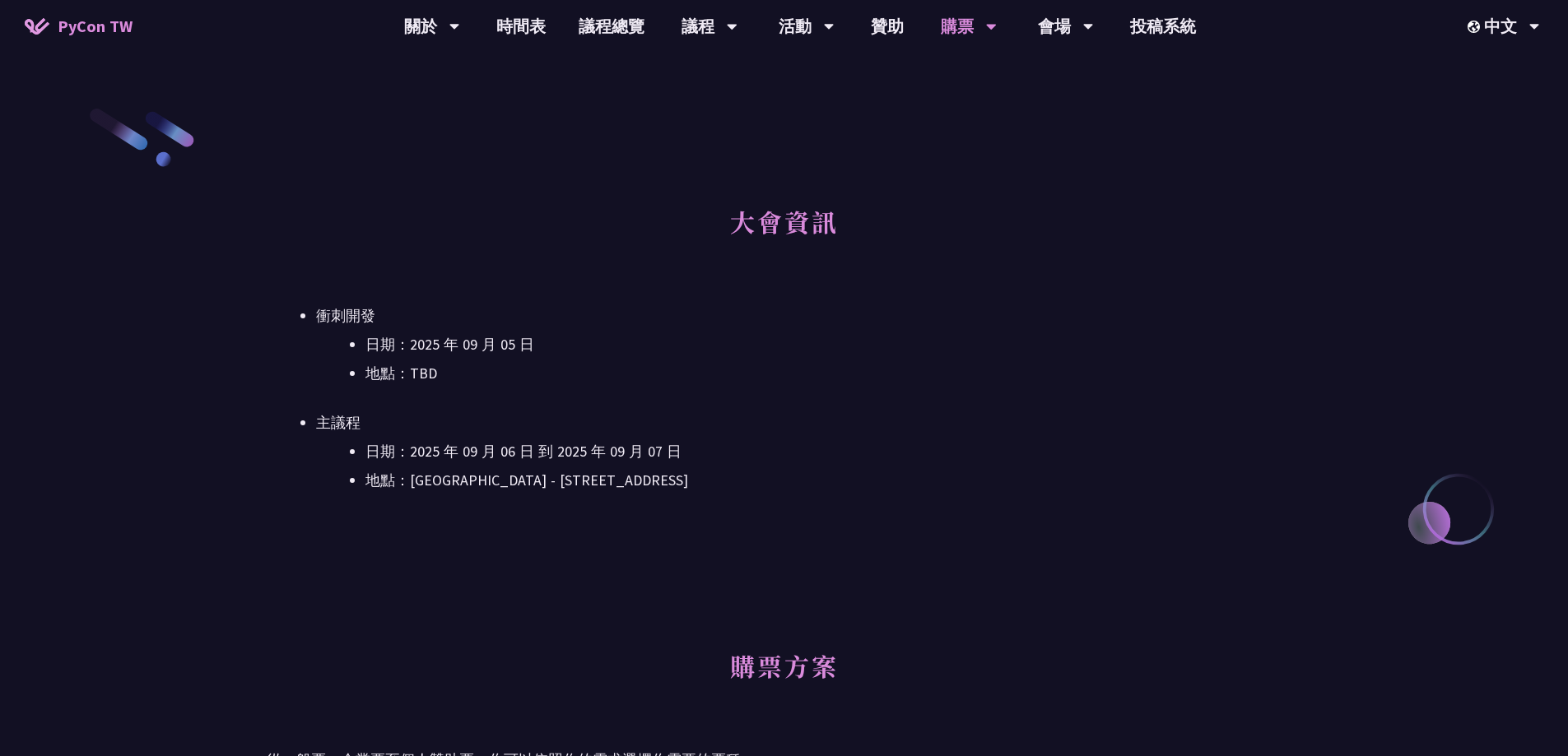
scroll to position [499, 0]
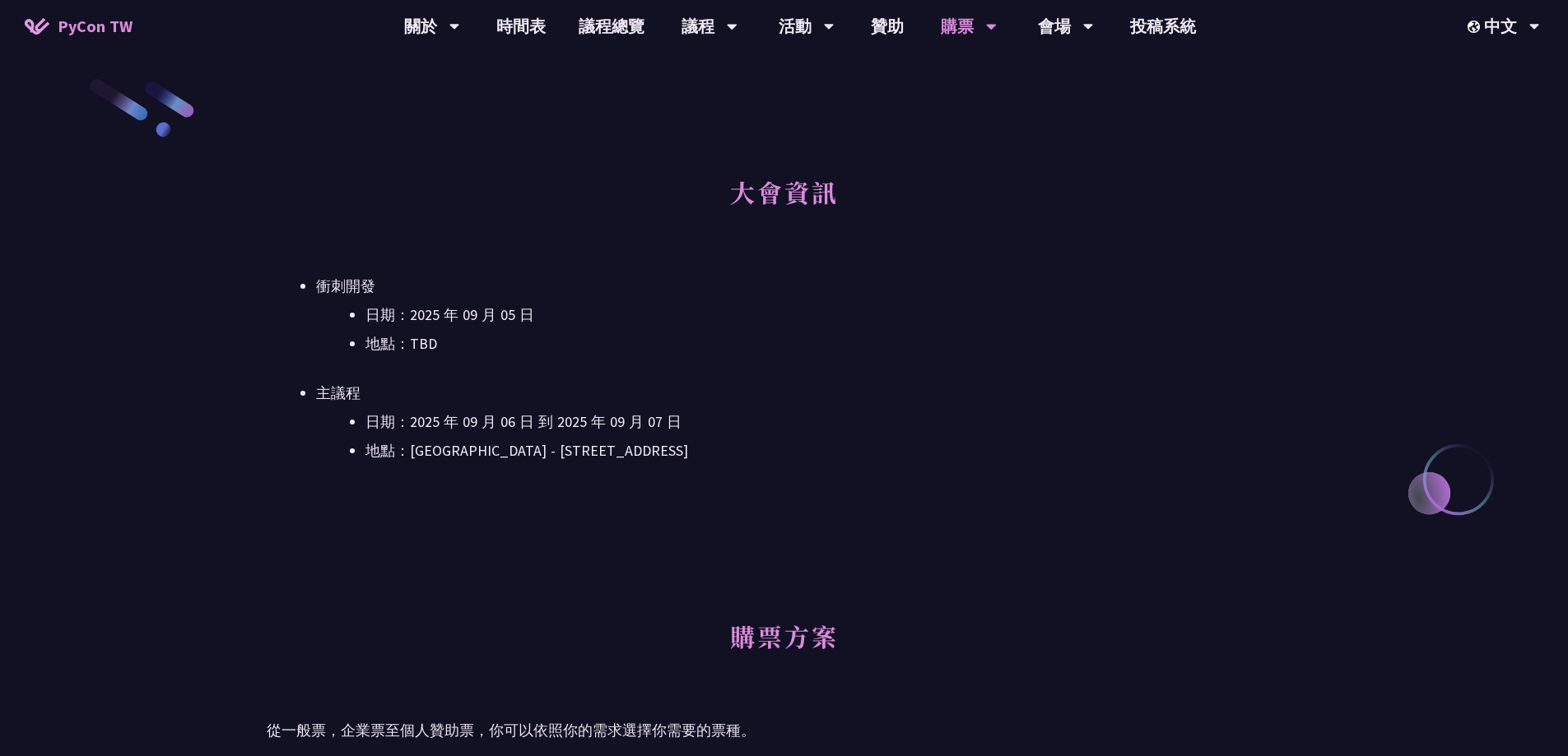
drag, startPoint x: 733, startPoint y: 205, endPoint x: 817, endPoint y: 212, distance: 84.3
click at [817, 212] on h2 "大會資訊" at bounding box center [784, 203] width 1034 height 90
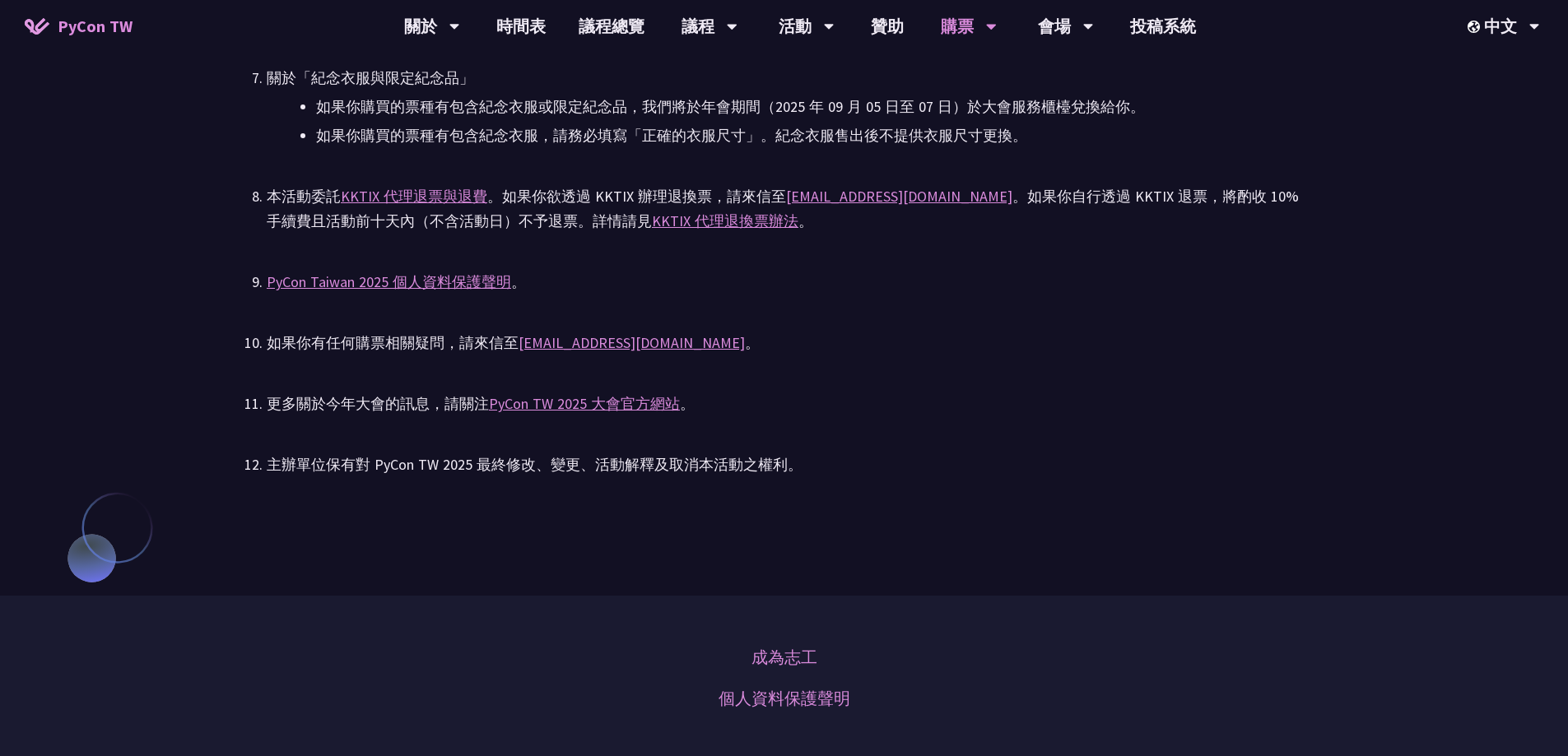
scroll to position [3623, 0]
